Goal: Task Accomplishment & Management: Manage account settings

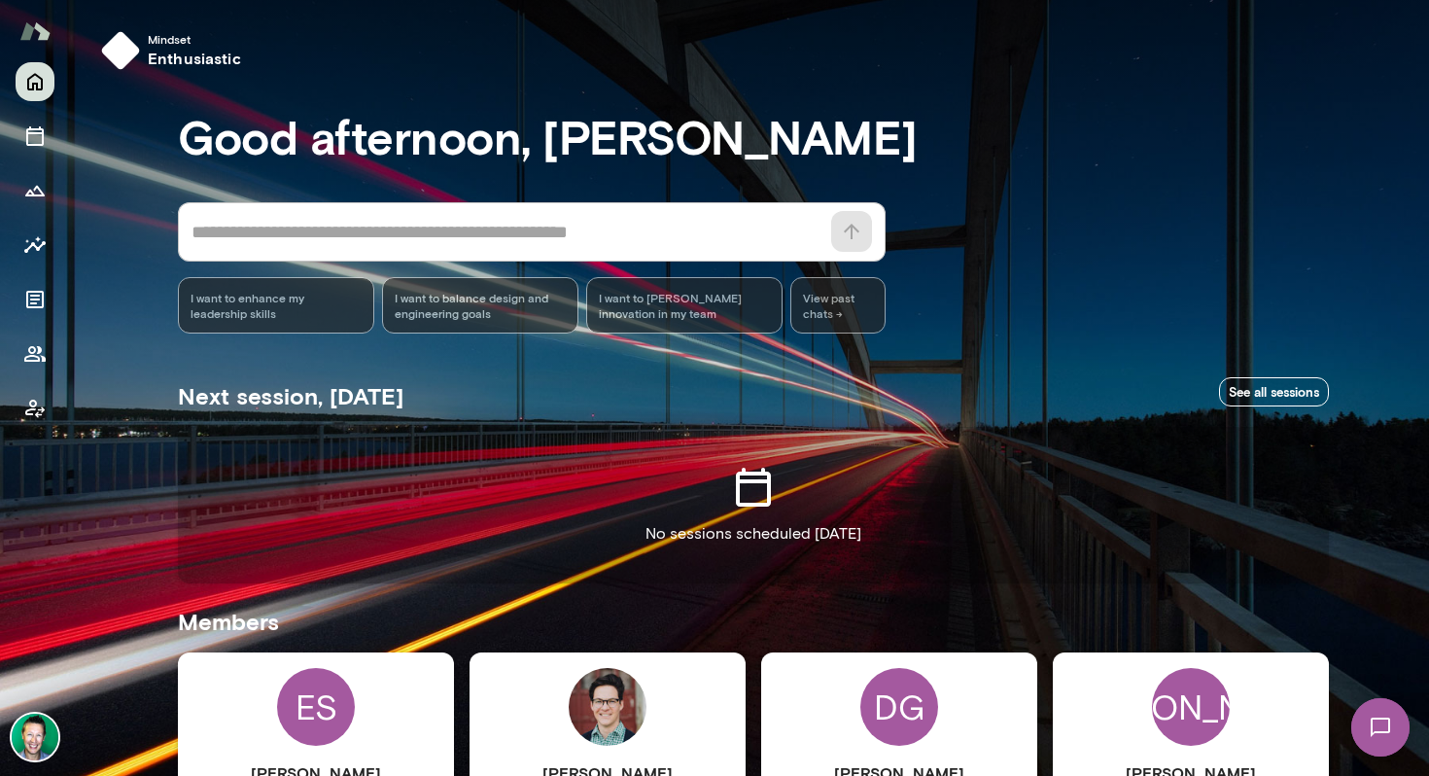
click at [31, 719] on img at bounding box center [35, 737] width 47 height 47
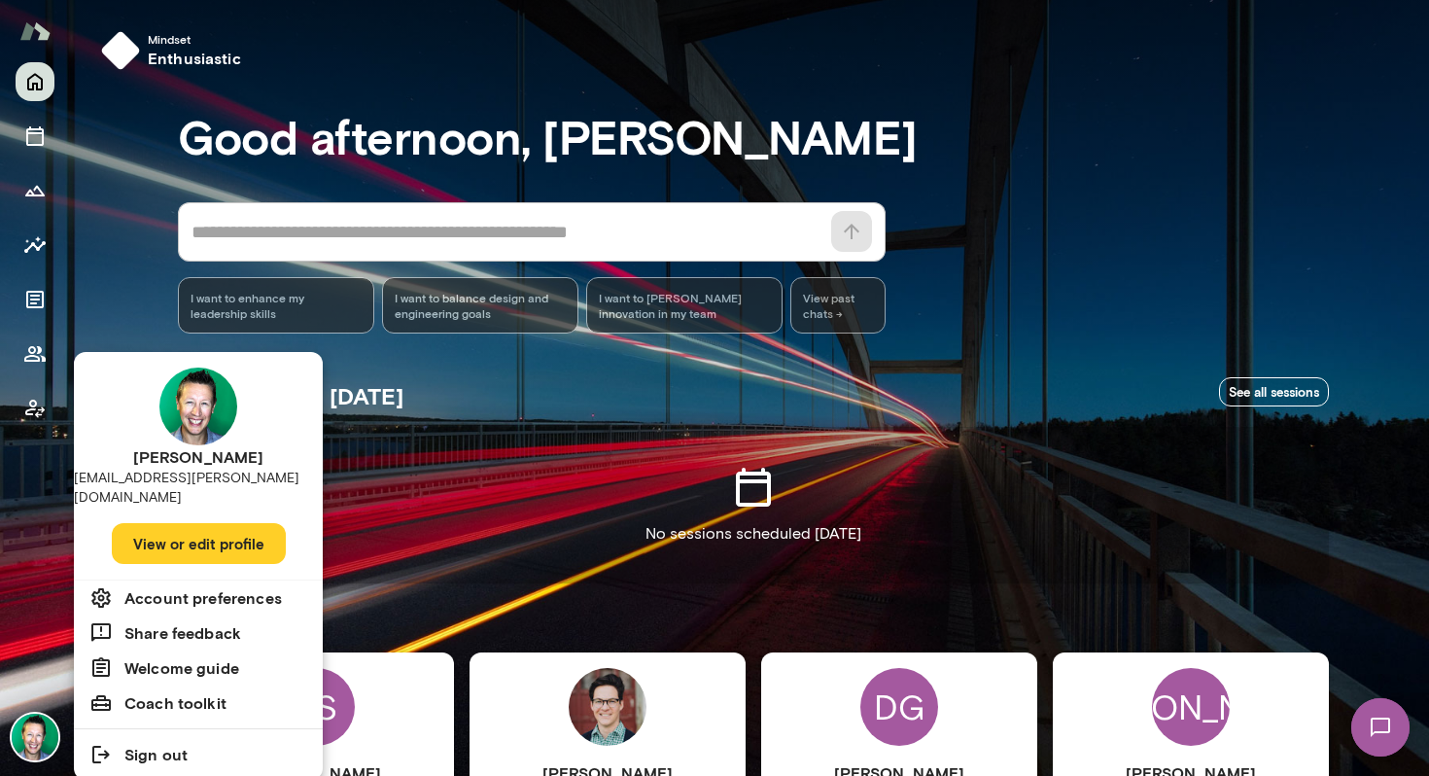
click at [177, 528] on button "View or edit profile" at bounding box center [199, 543] width 174 height 41
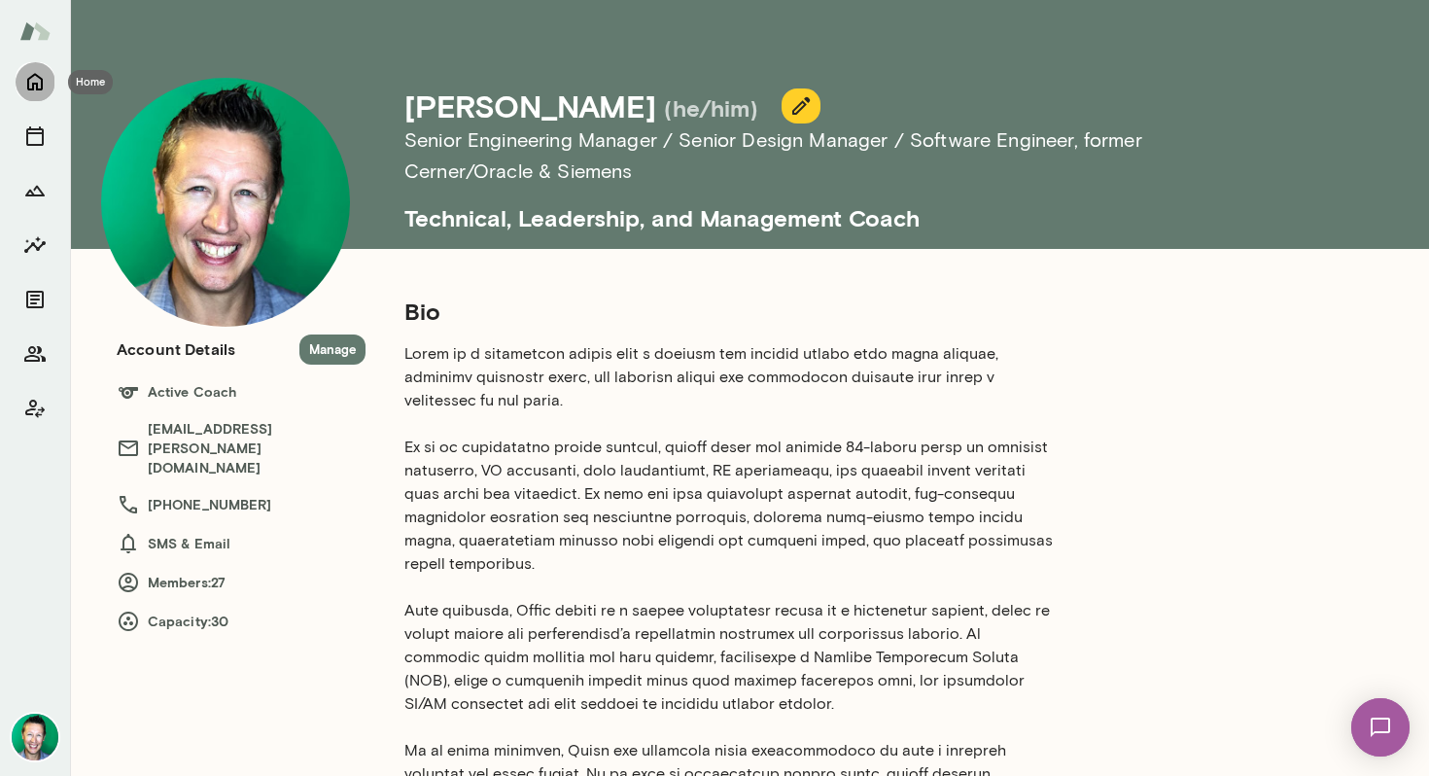
click at [41, 77] on icon "Home" at bounding box center [34, 81] width 23 height 23
